Goal: Information Seeking & Learning: Check status

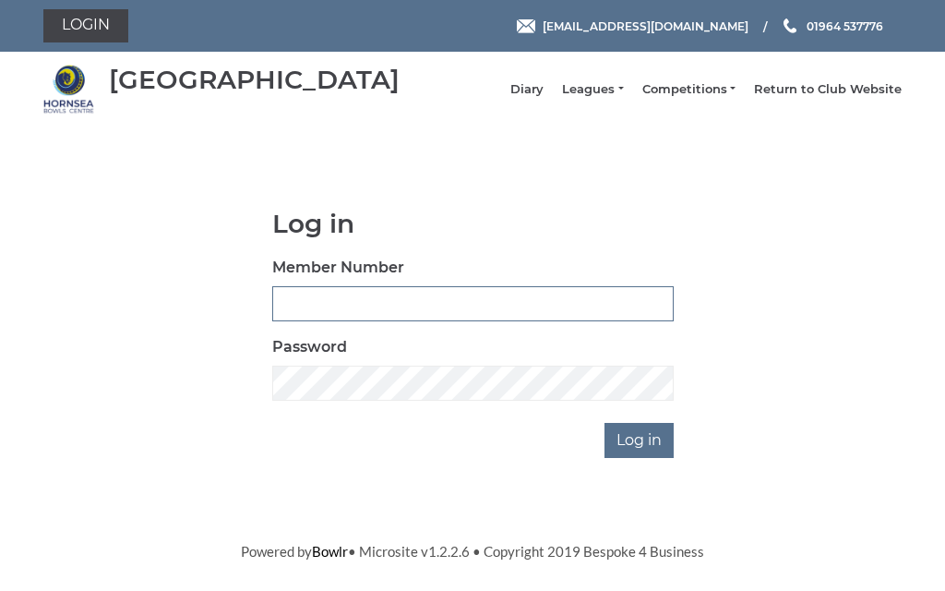
click at [406, 310] on input "Member Number" at bounding box center [472, 303] width 401 height 35
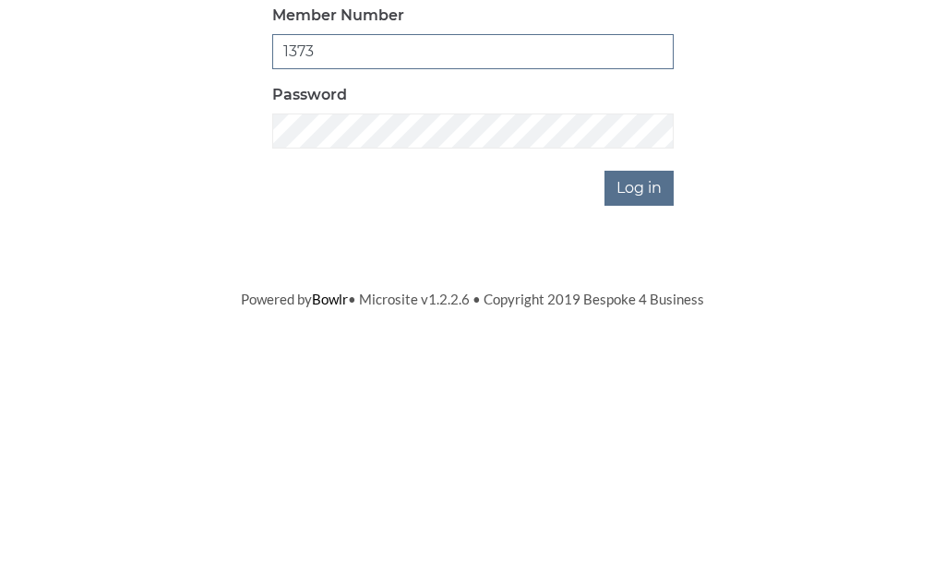
type input "1373"
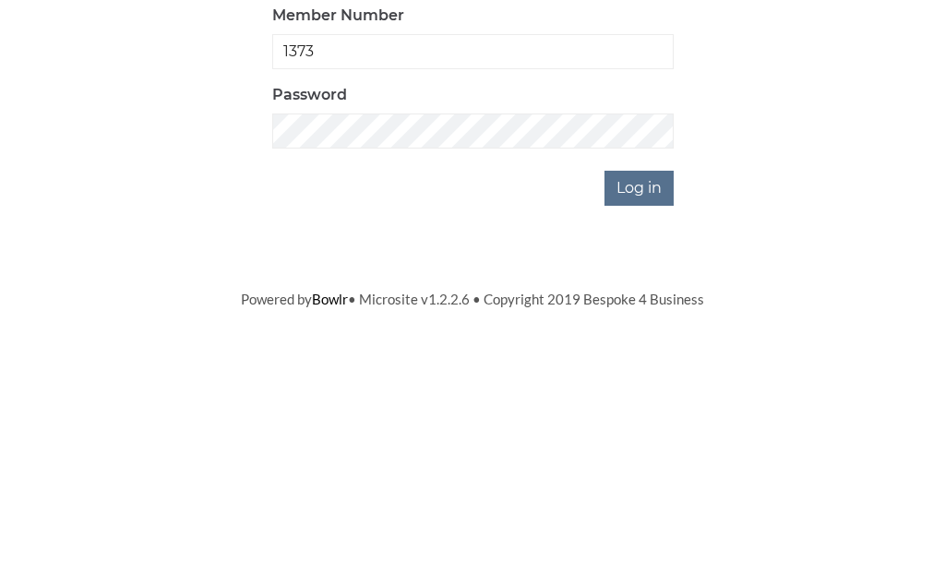
click at [663, 423] on input "Log in" at bounding box center [639, 440] width 69 height 35
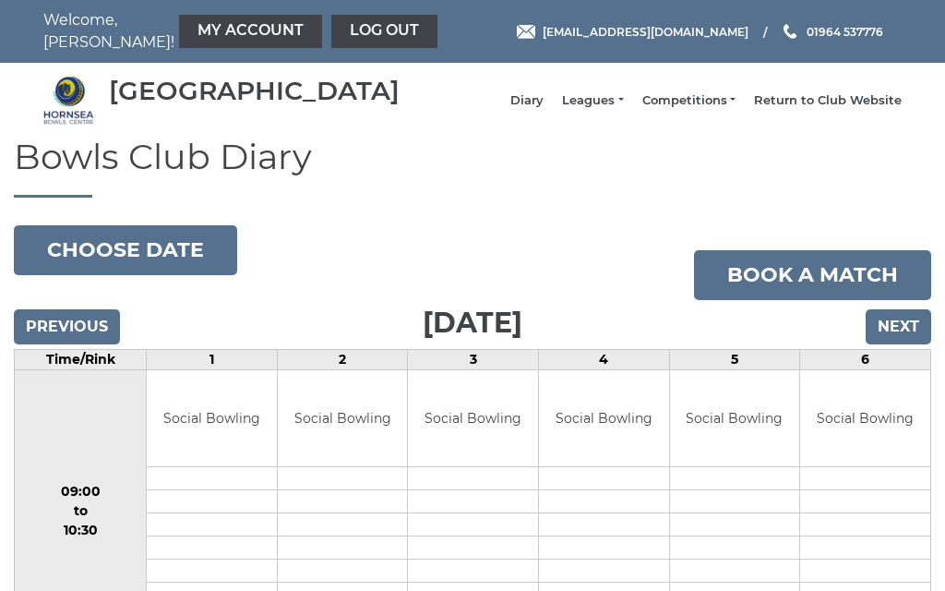
click at [914, 340] on input "Next" at bounding box center [899, 326] width 66 height 35
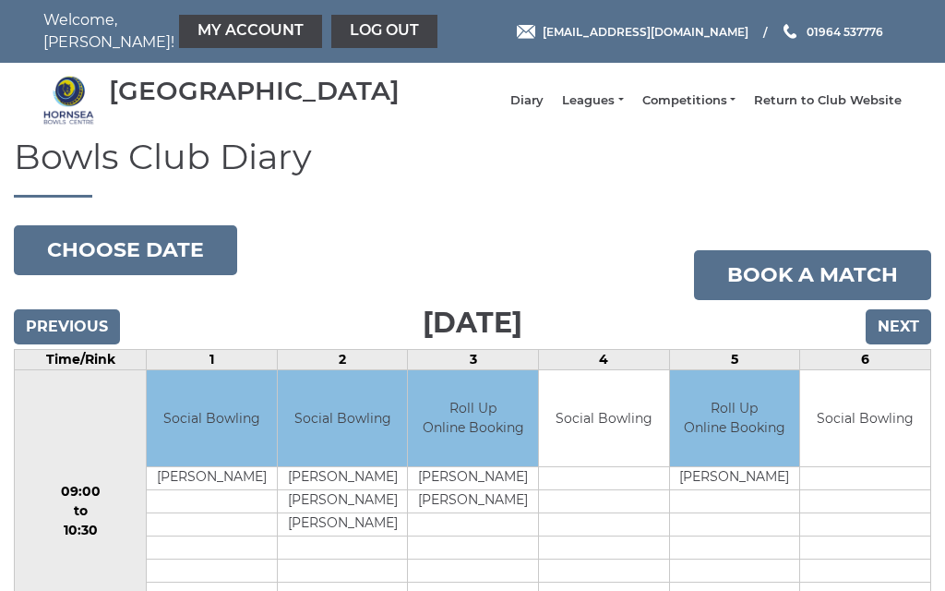
click at [904, 342] on input "Next" at bounding box center [899, 326] width 66 height 35
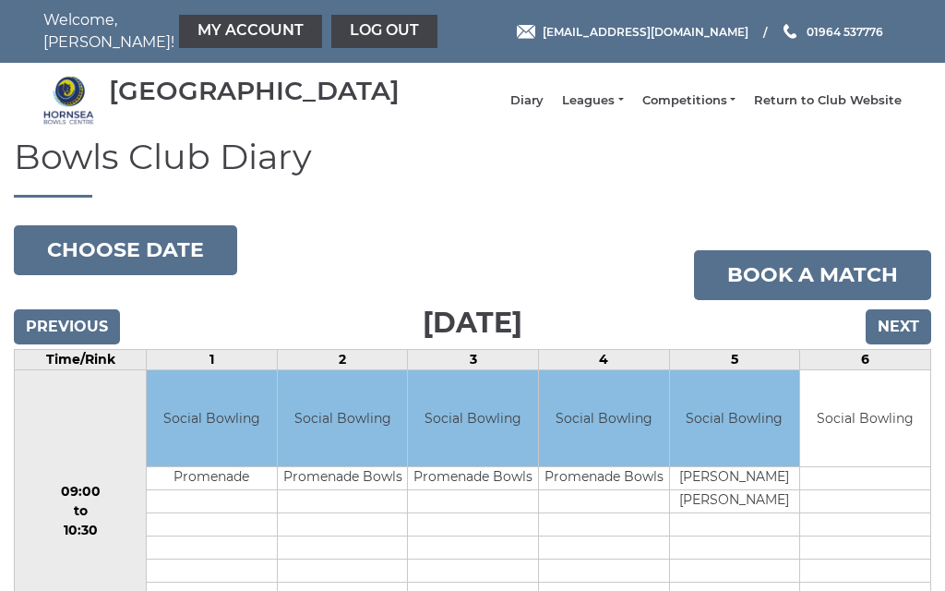
click at [617, 109] on link "Leagues" at bounding box center [592, 100] width 61 height 17
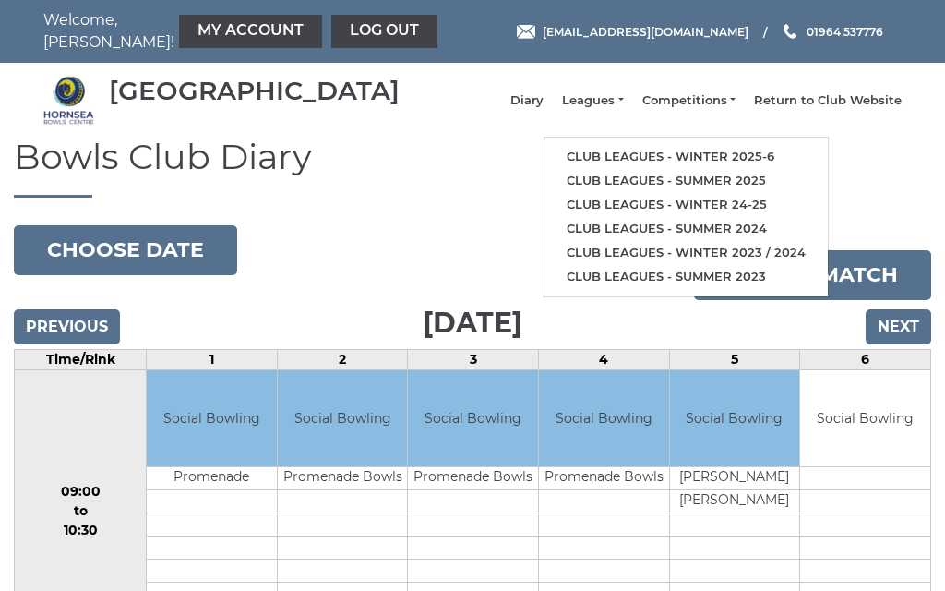
click at [681, 168] on link "Club leagues - Winter 2025-6" at bounding box center [686, 157] width 283 height 24
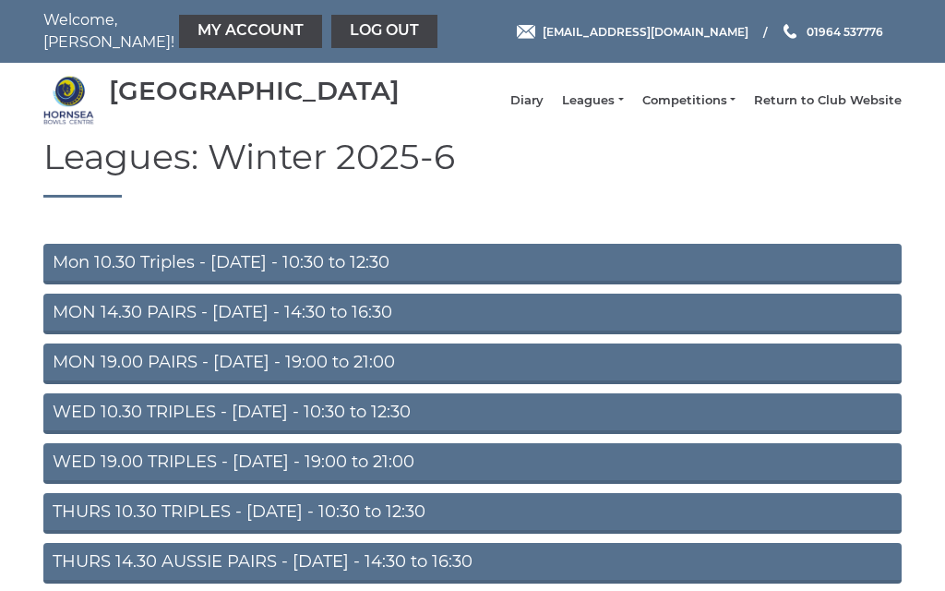
click at [255, 276] on link "Mon 10.30 Triples - Monday - 10:30 to 12:30" at bounding box center [472, 264] width 858 height 41
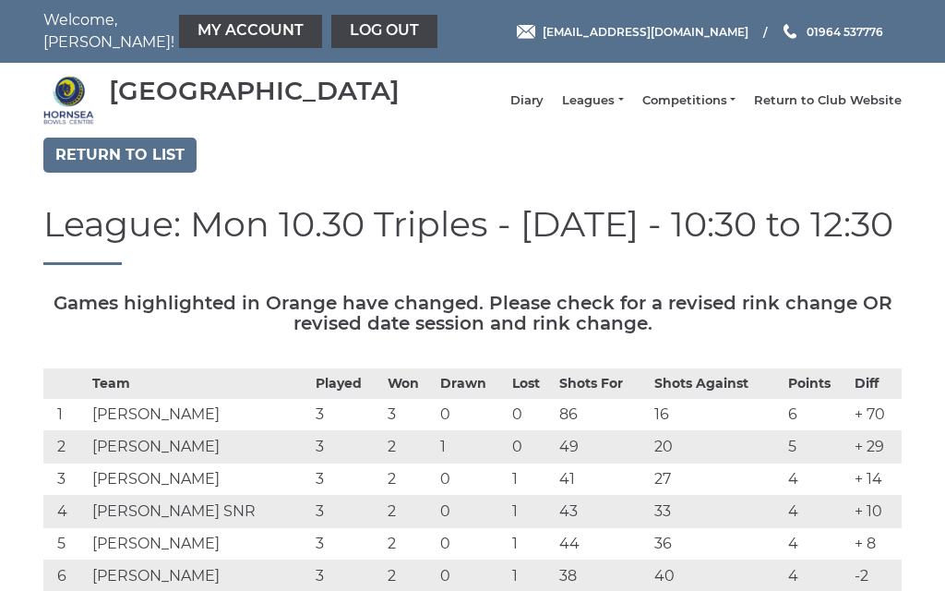
click at [220, 26] on link "My Account" at bounding box center [250, 31] width 143 height 33
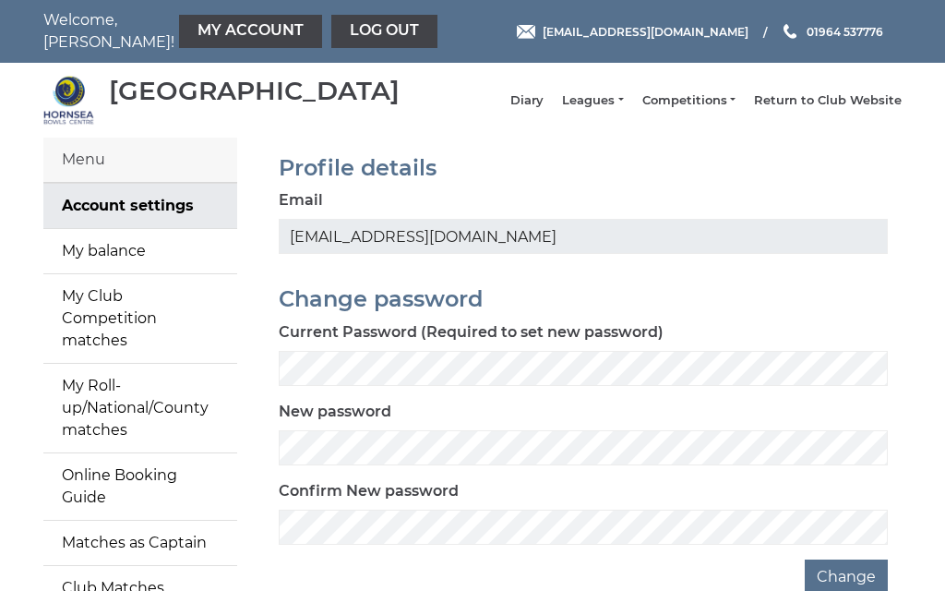
click at [139, 258] on link "My balance" at bounding box center [140, 251] width 194 height 44
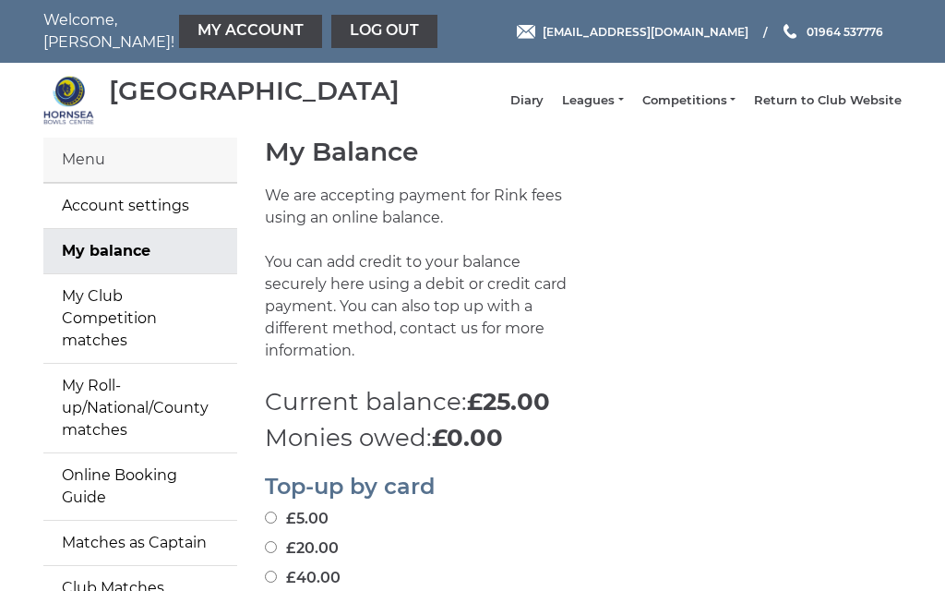
click at [623, 109] on link "Leagues" at bounding box center [592, 100] width 61 height 17
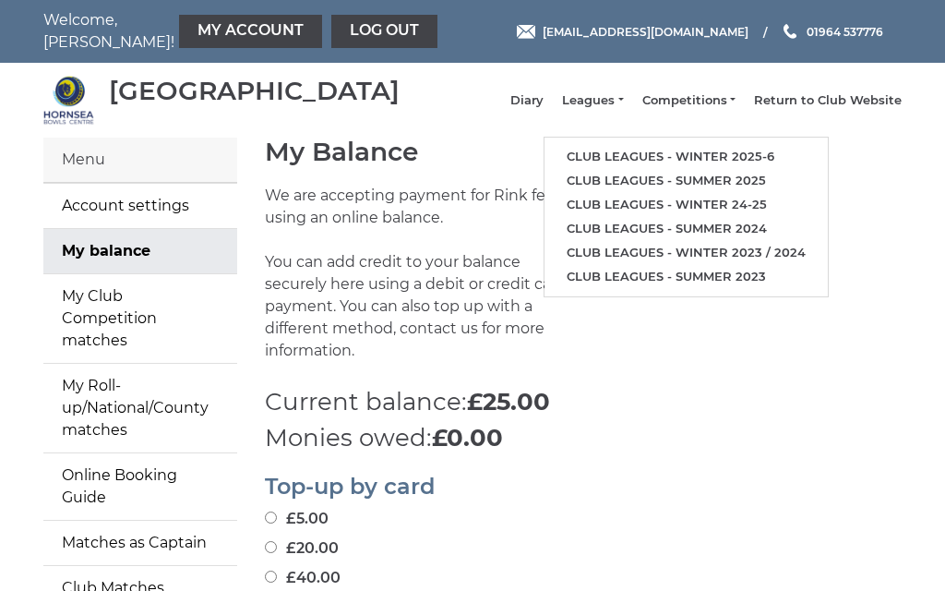
click at [704, 162] on link "Club leagues - Winter 2025-6" at bounding box center [686, 157] width 283 height 24
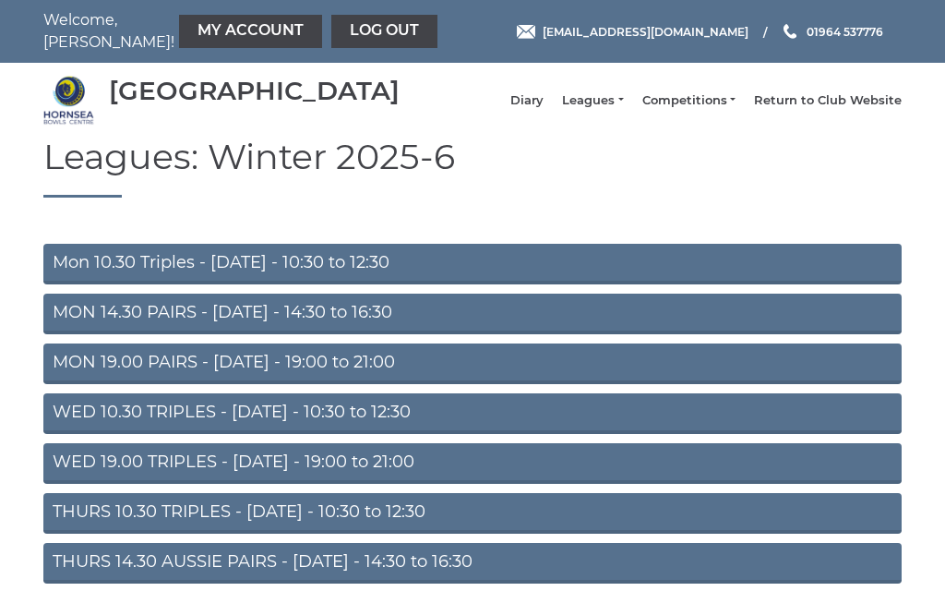
click at [237, 277] on link "Mon 10.30 Triples - Monday - 10:30 to 12:30" at bounding box center [472, 264] width 858 height 41
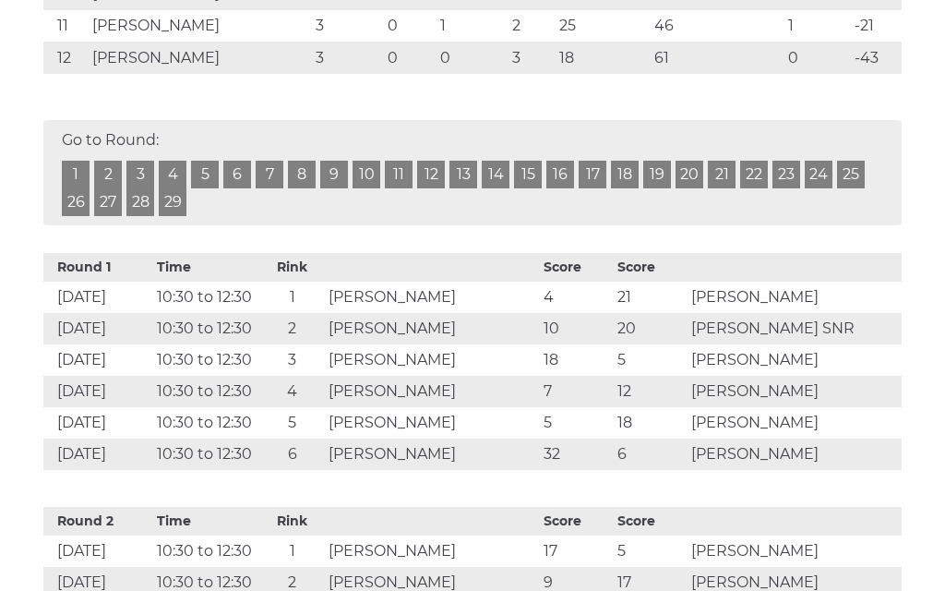
scroll to position [617, 0]
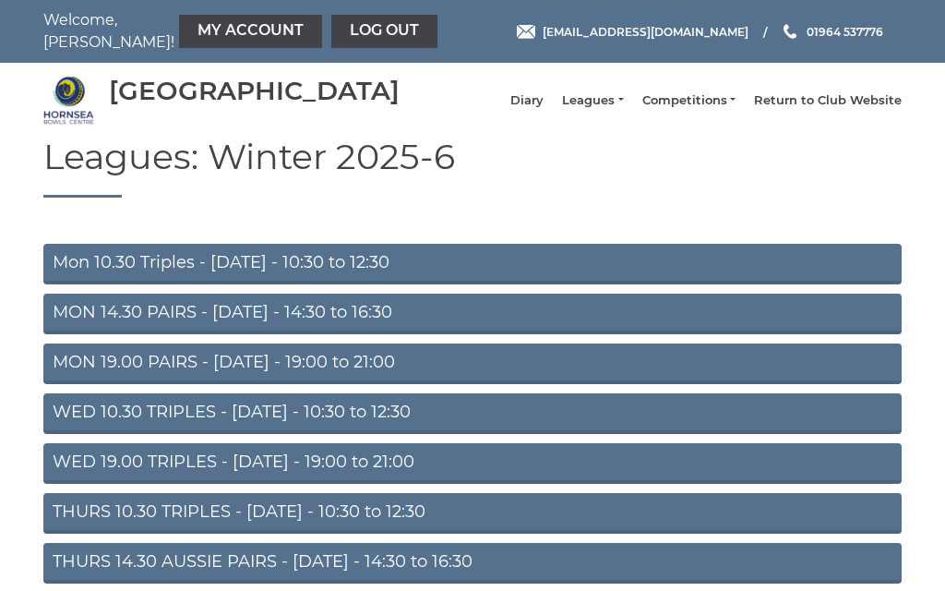
click at [217, 421] on link "WED 10.30 TRIPLES - [DATE] - 10:30 to 12:30" at bounding box center [472, 413] width 858 height 41
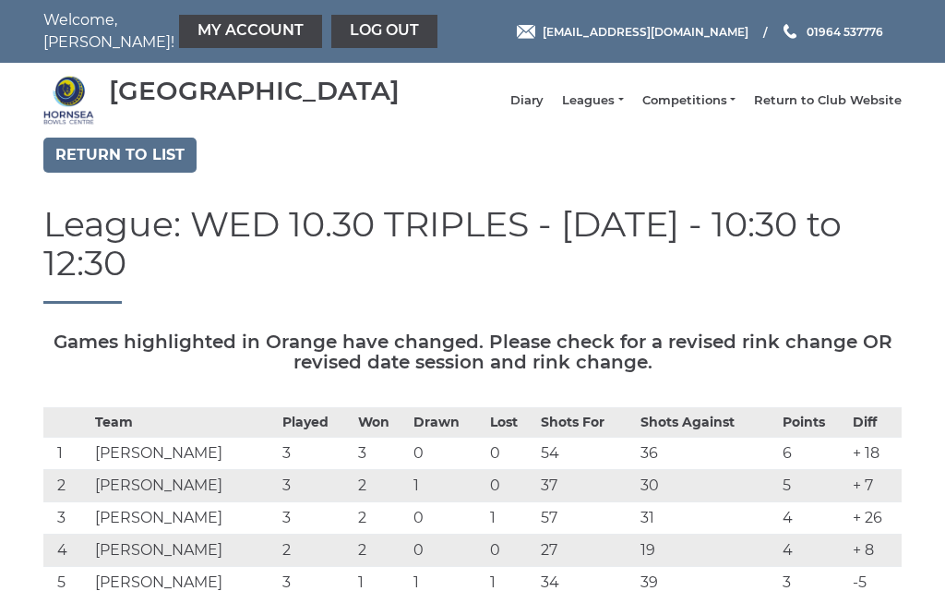
click at [623, 109] on link "Leagues" at bounding box center [592, 100] width 61 height 17
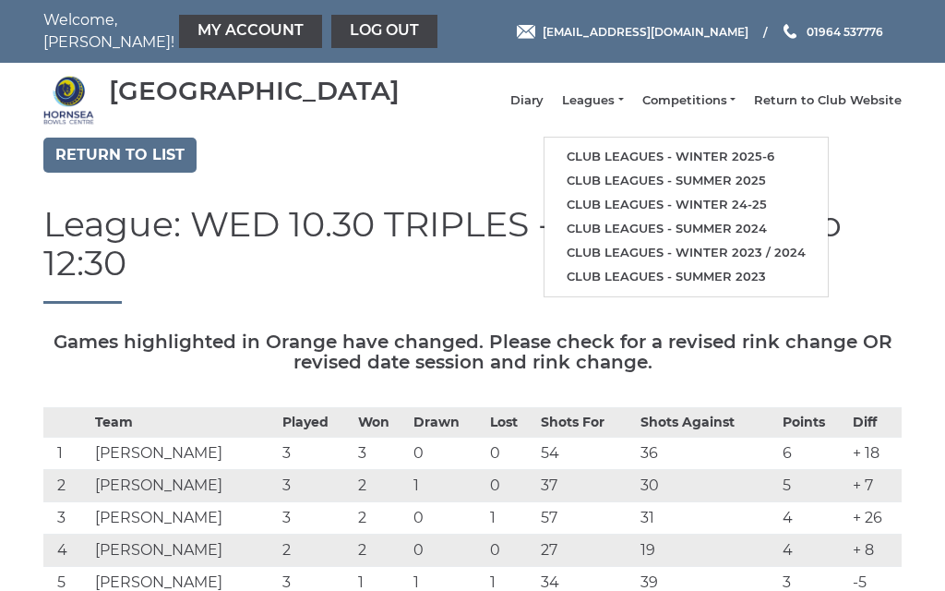
click at [639, 162] on link "Club leagues - Winter 2025-6" at bounding box center [686, 157] width 283 height 24
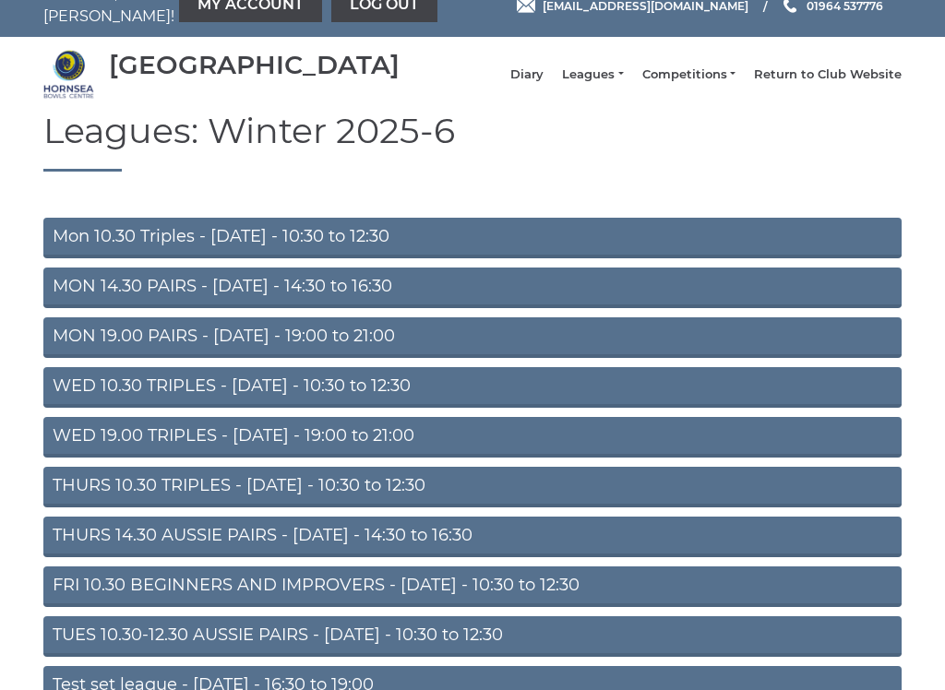
scroll to position [42, 0]
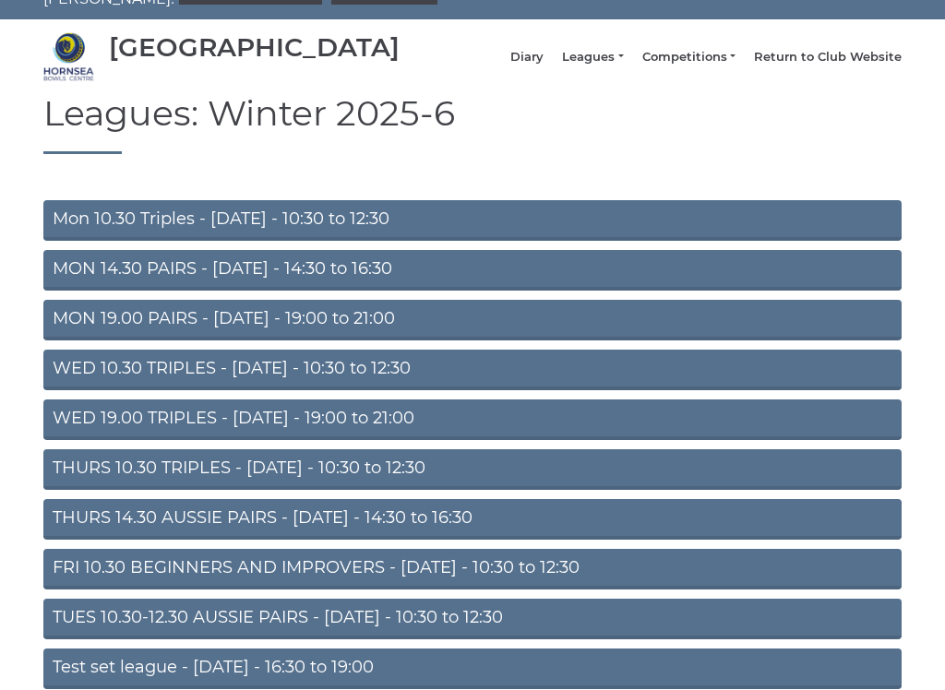
click at [249, 529] on link "THURS 14.30 AUSSIE PAIRS - Thursday - 14:30 to 16:30" at bounding box center [472, 520] width 858 height 41
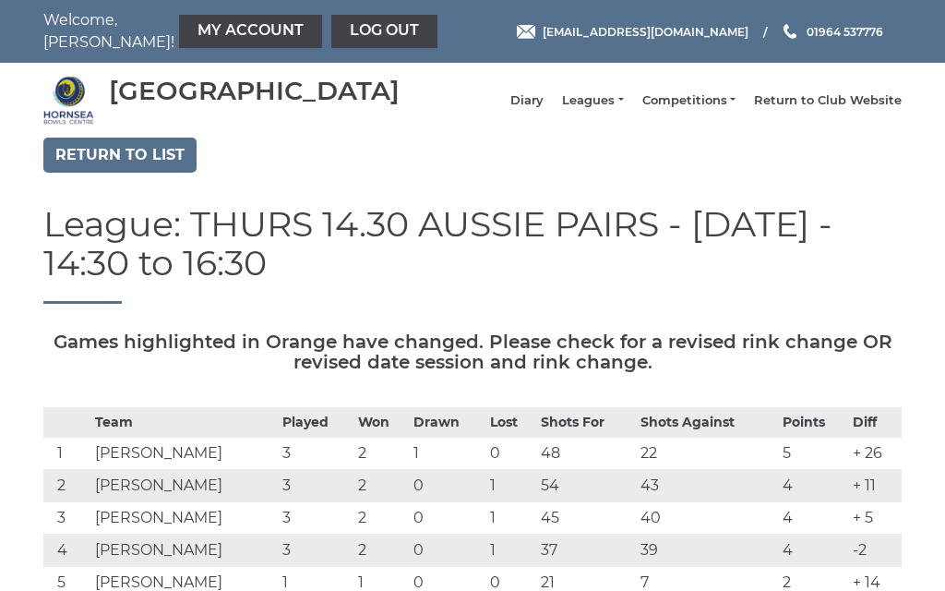
click at [623, 109] on link "Leagues" at bounding box center [592, 100] width 61 height 17
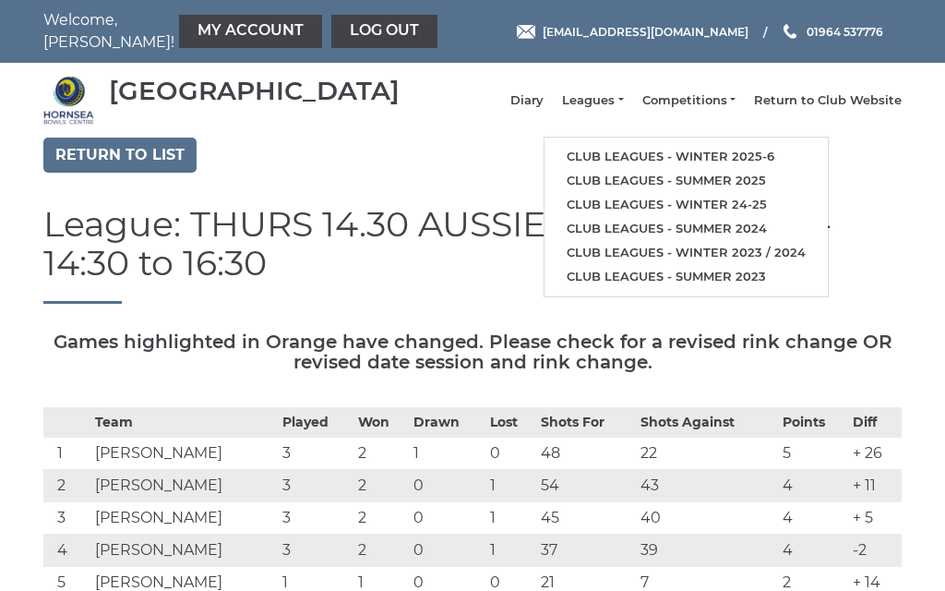
click at [672, 189] on link "Club leagues - Summer 2025" at bounding box center [686, 181] width 283 height 24
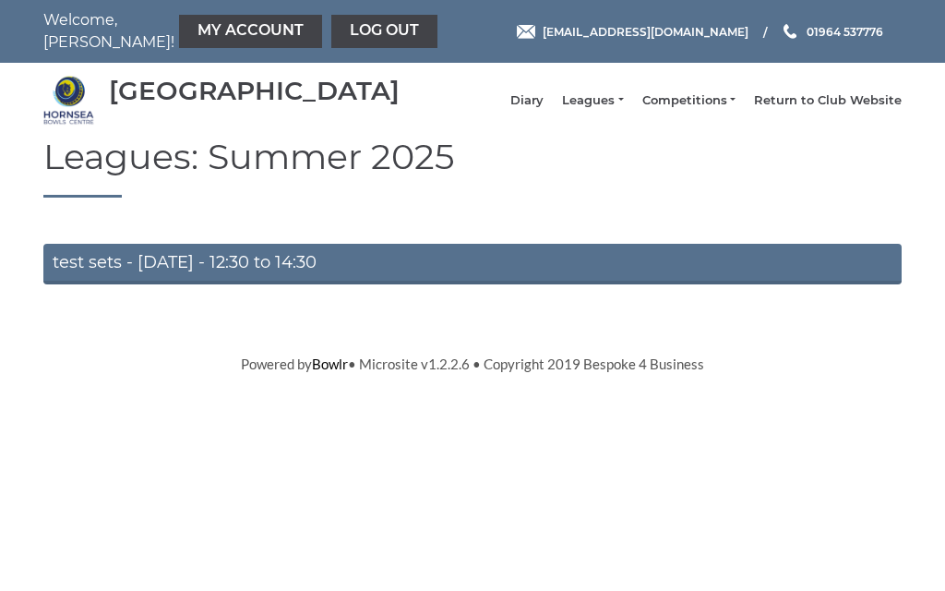
click at [623, 109] on link "Leagues" at bounding box center [592, 100] width 61 height 17
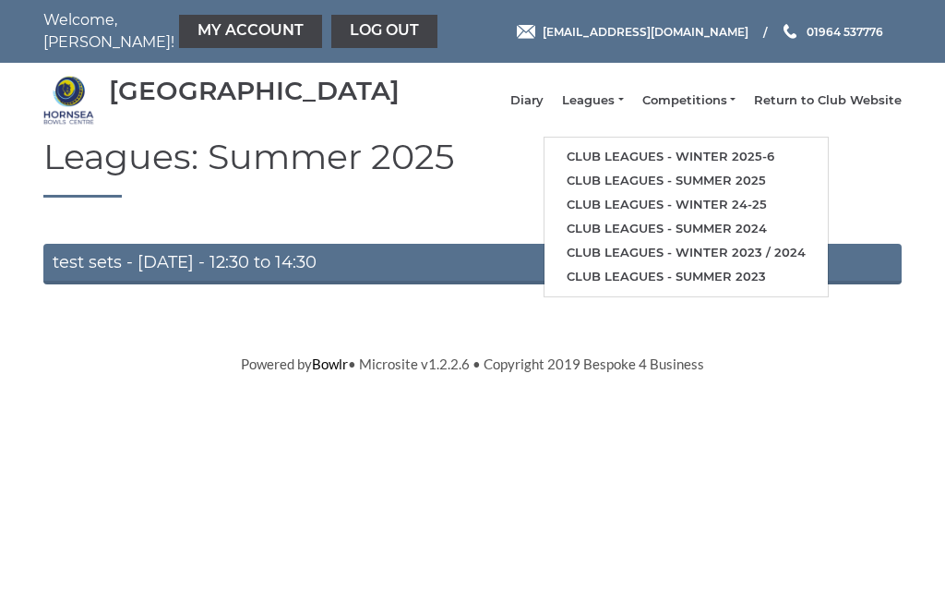
click at [681, 232] on link "Club leagues - Summer 2024" at bounding box center [686, 229] width 283 height 24
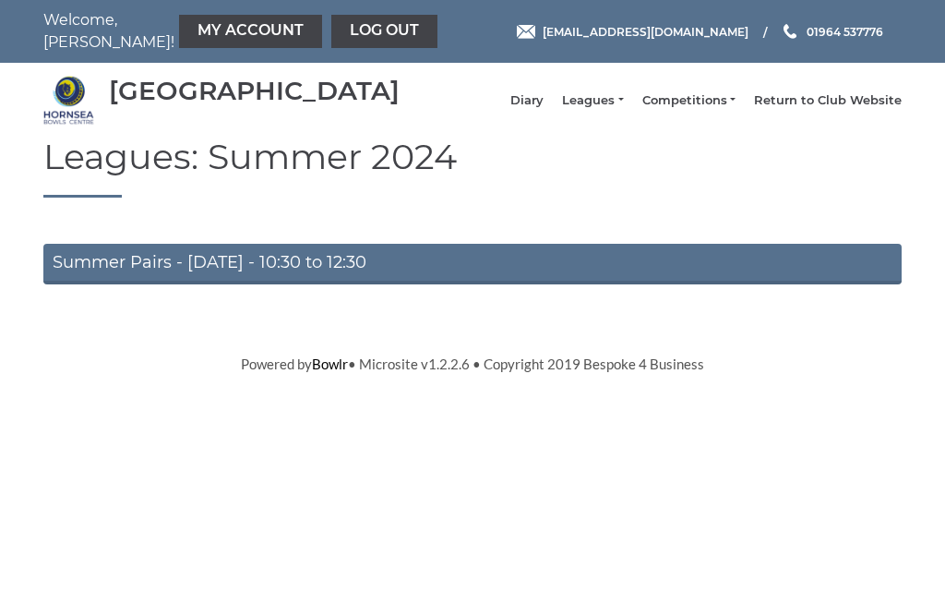
click at [736, 109] on link "Competitions" at bounding box center [688, 100] width 93 height 17
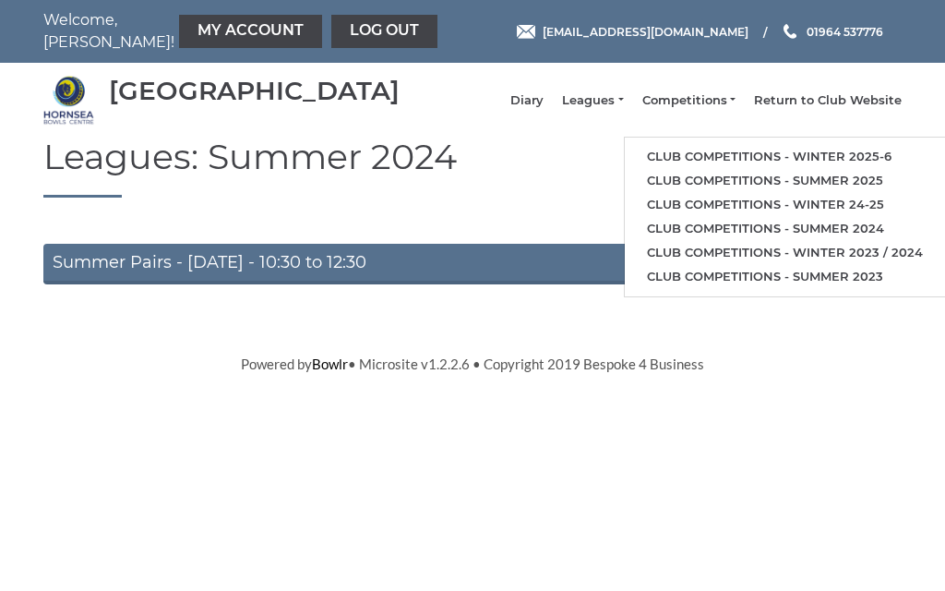
click at [751, 167] on link "Club competitions - Winter 2025-6" at bounding box center [785, 157] width 320 height 24
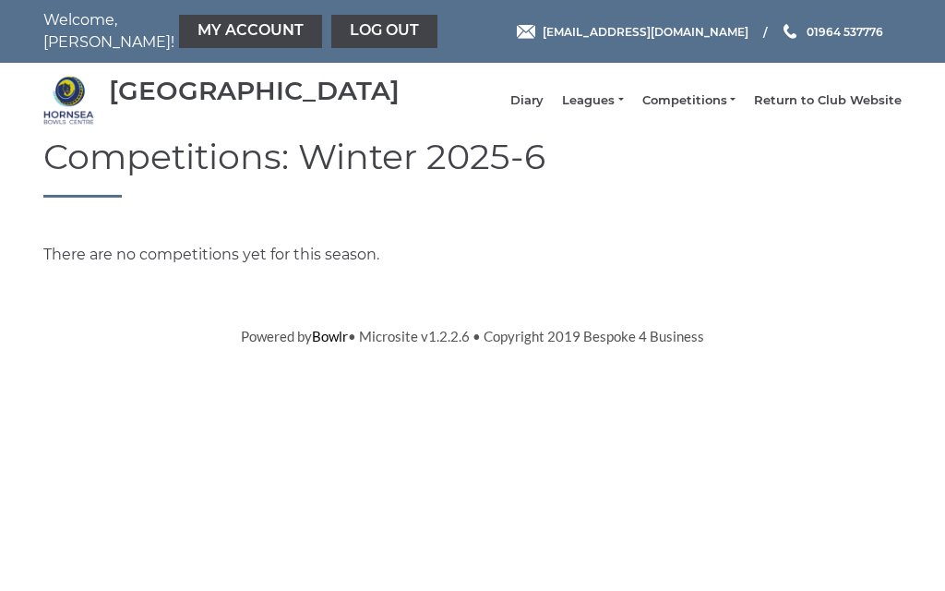
click at [731, 109] on link "Competitions" at bounding box center [688, 100] width 93 height 17
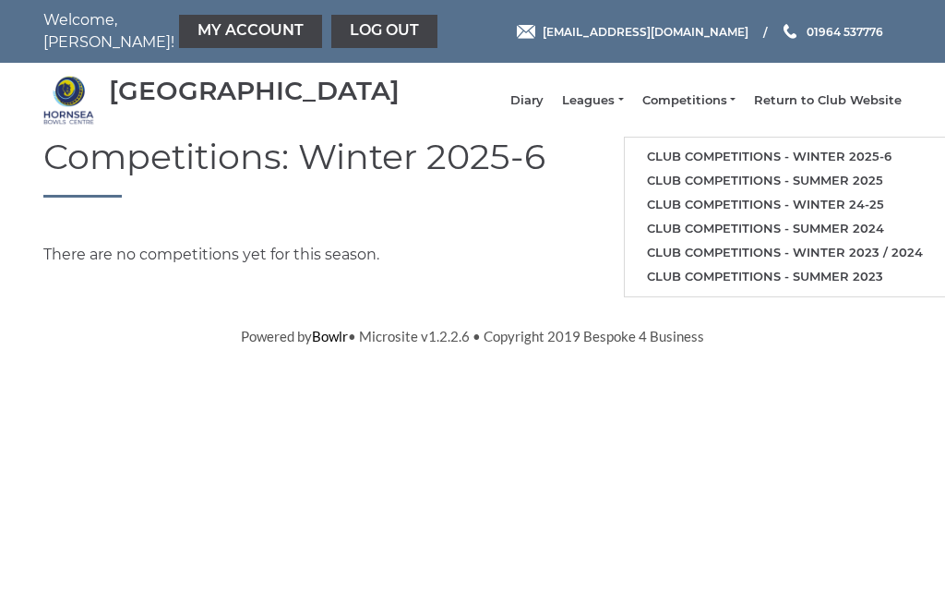
click at [778, 187] on link "Club competitions - Summer 2025" at bounding box center [785, 181] width 320 height 24
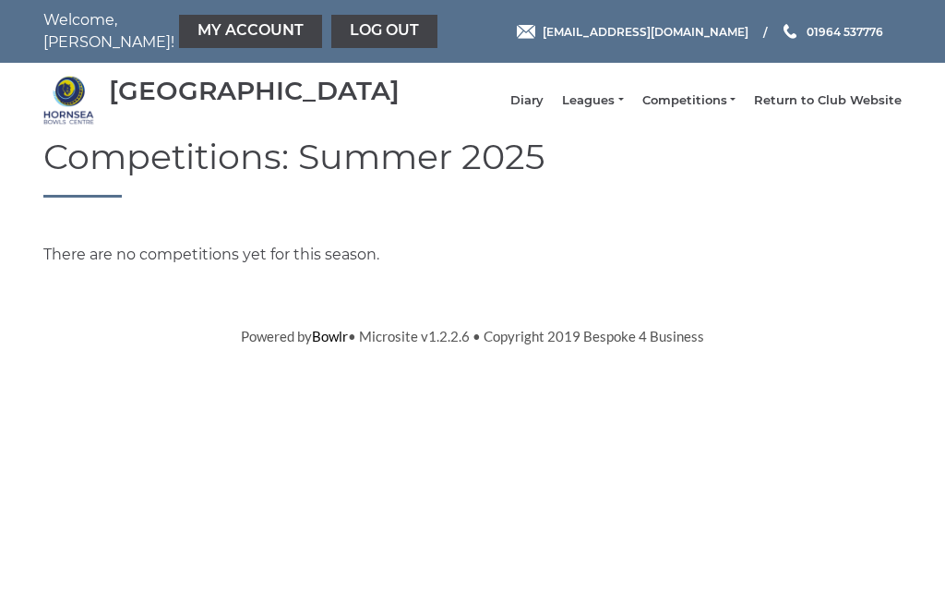
click at [340, 29] on link "Log out" at bounding box center [384, 31] width 106 height 33
